Goal: Find specific page/section: Find specific page/section

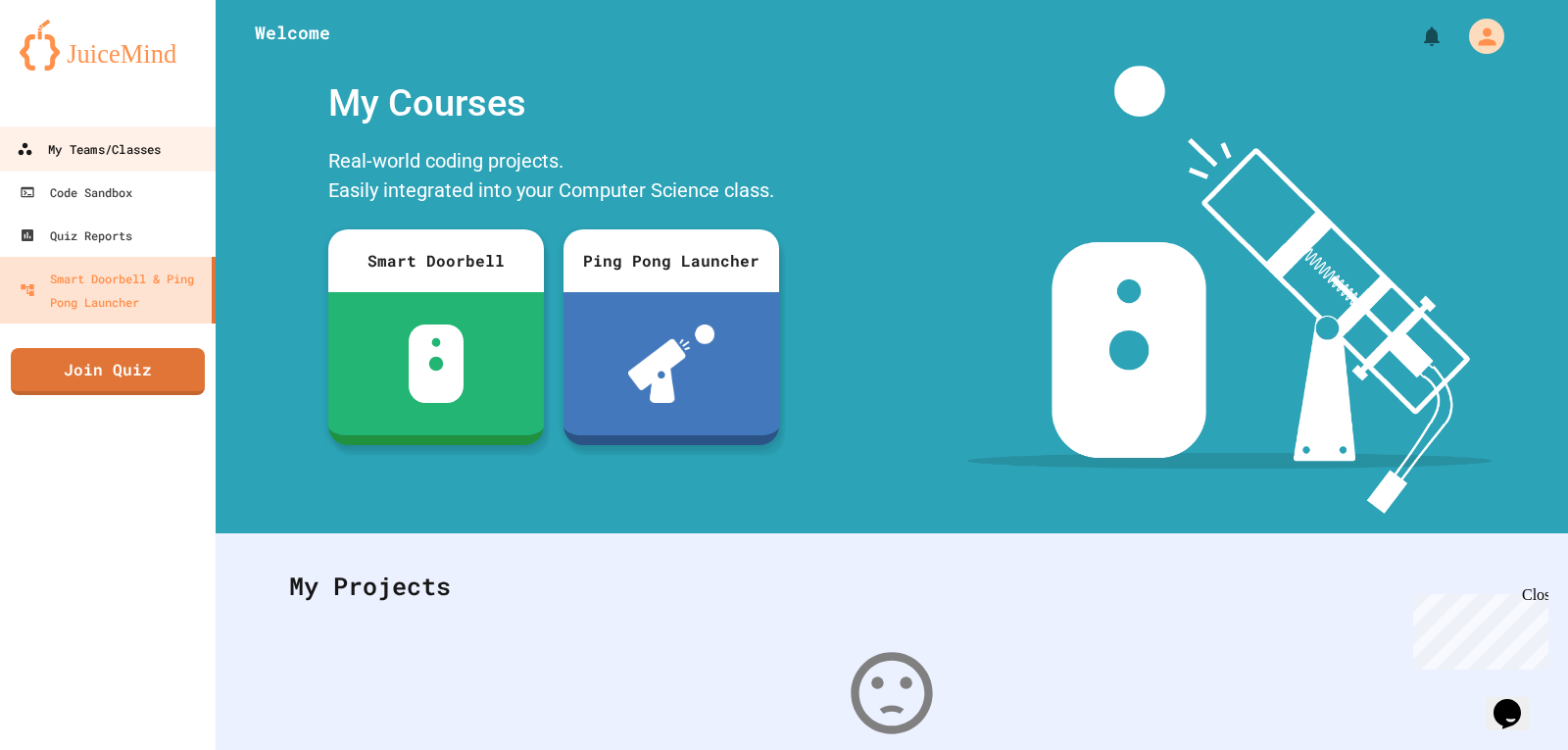
click at [60, 150] on div "My Teams/Classes" at bounding box center [89, 149] width 144 height 25
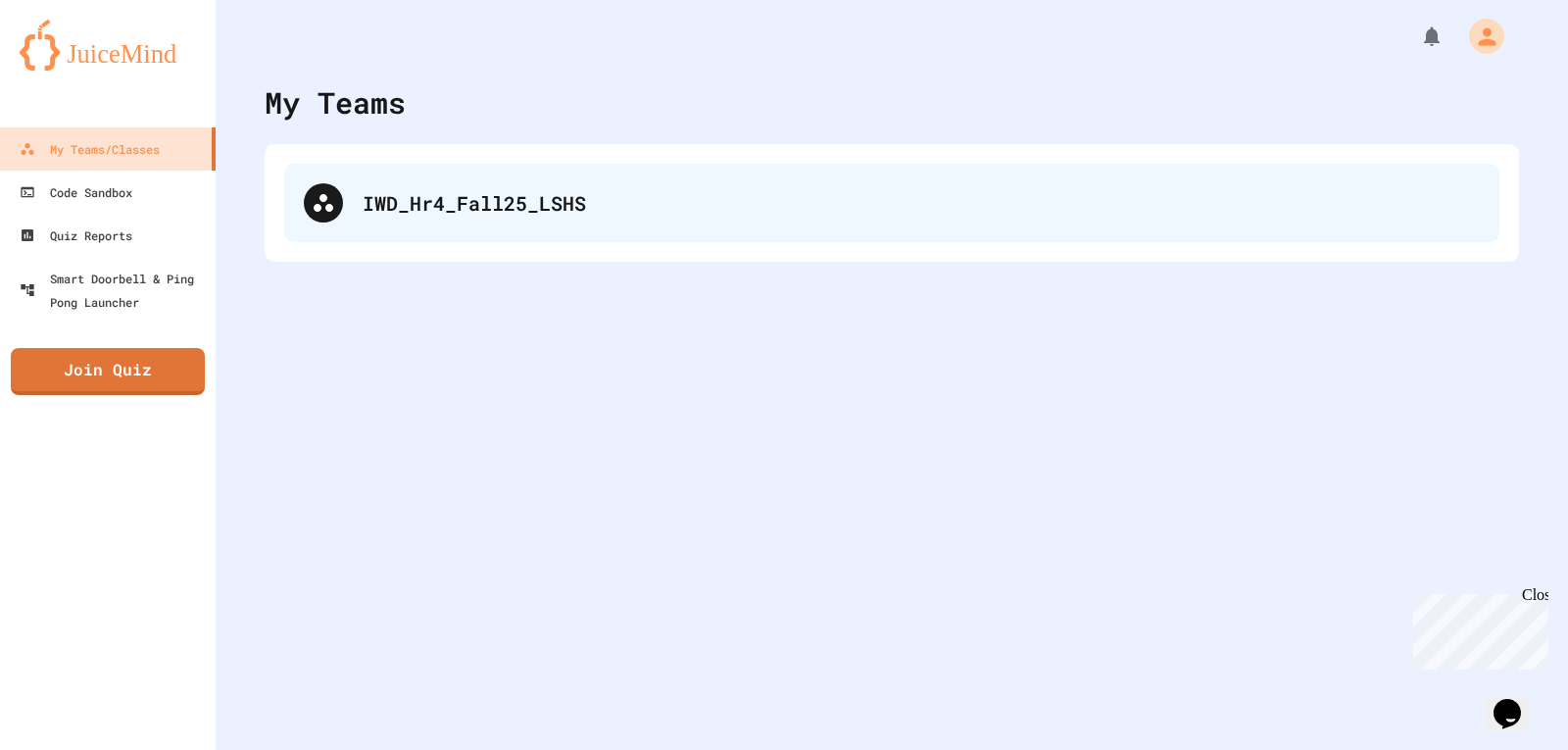
click at [702, 206] on div "IWD_Hr4_Fall25_LSHS" at bounding box center [921, 203] width 1117 height 30
